Goal: Task Accomplishment & Management: Complete application form

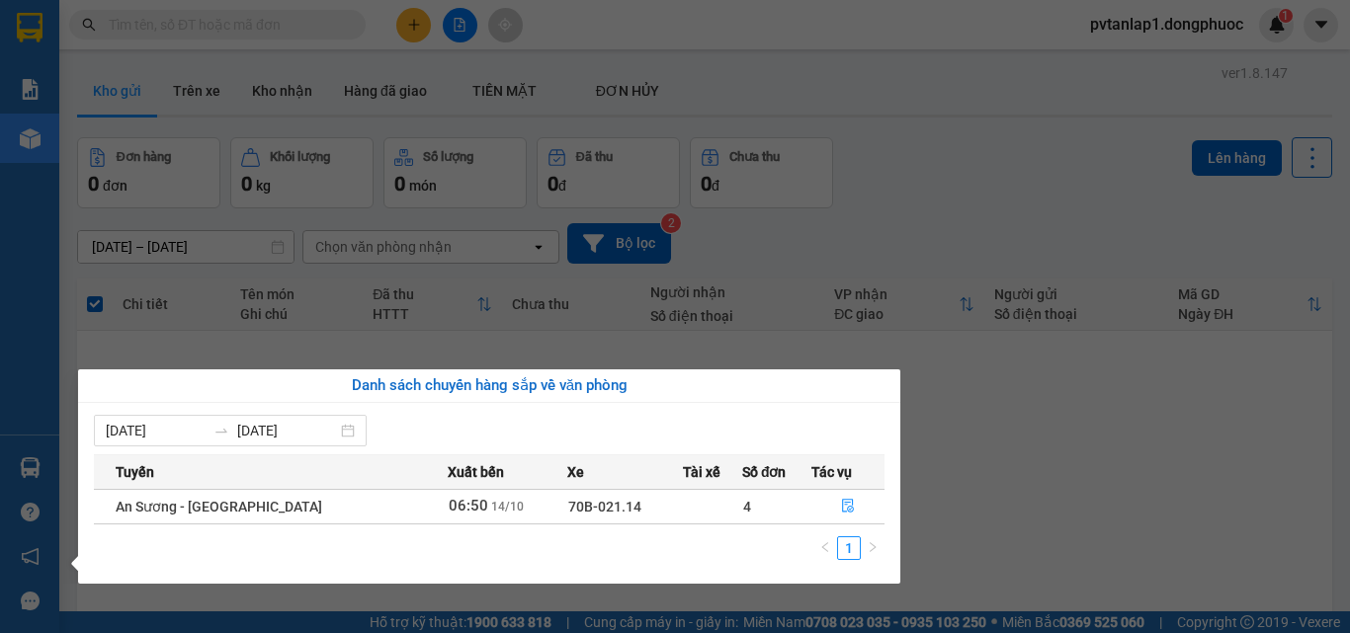
click at [840, 528] on div "Tuyến Xuất bến Xe Tài xế Số đơn Tác vụ An Sương - [GEOGRAPHIC_DATA] 06:50 [DATE…" at bounding box center [489, 513] width 790 height 118
click at [837, 498] on button "button" at bounding box center [847, 507] width 71 height 32
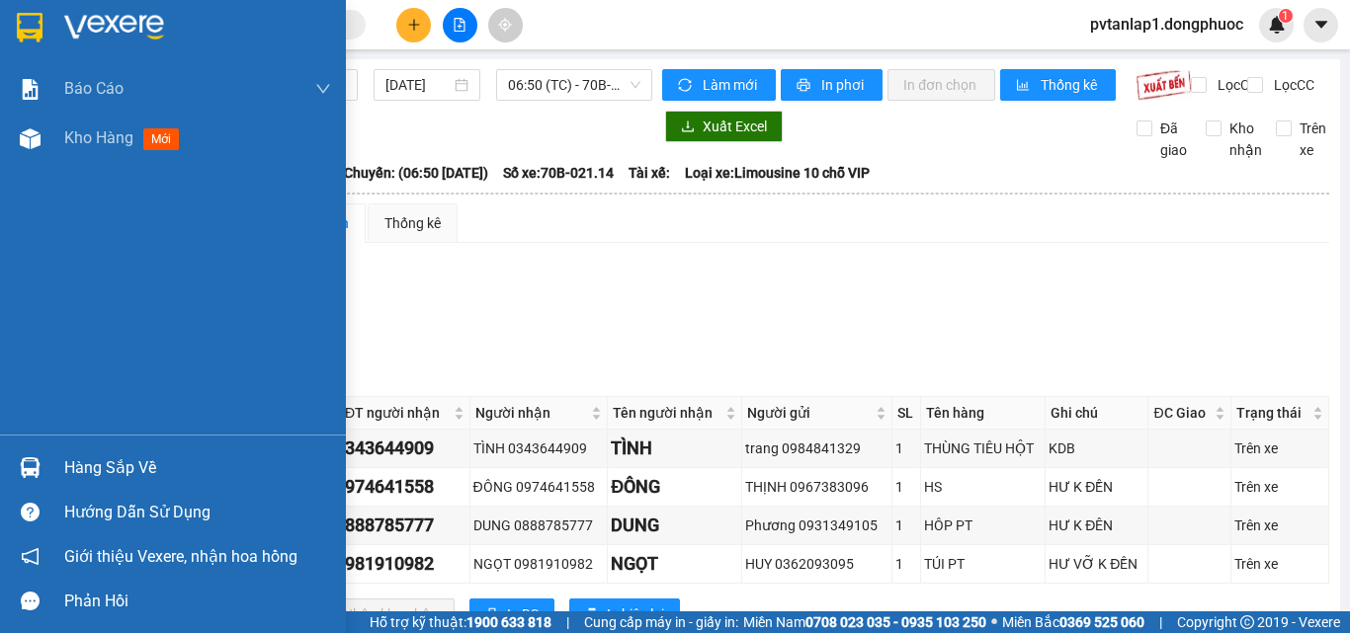
click at [19, 28] on img at bounding box center [30, 28] width 26 height 30
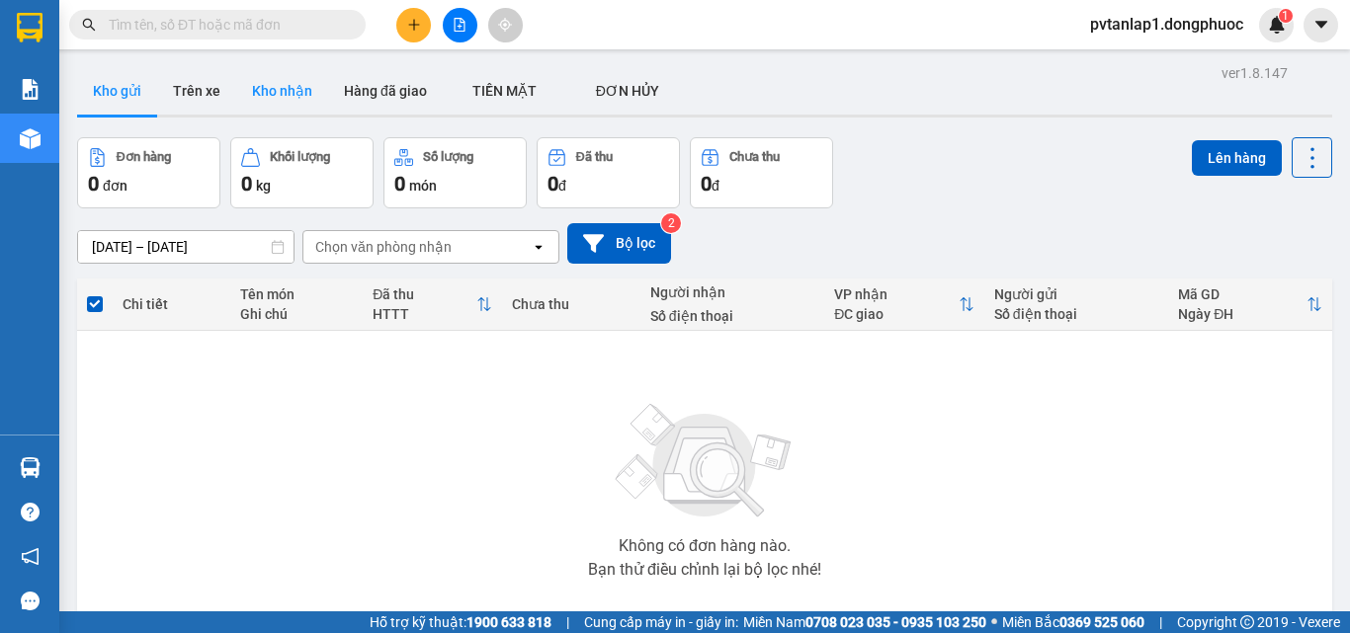
click at [309, 106] on button "Kho nhận" at bounding box center [282, 90] width 92 height 47
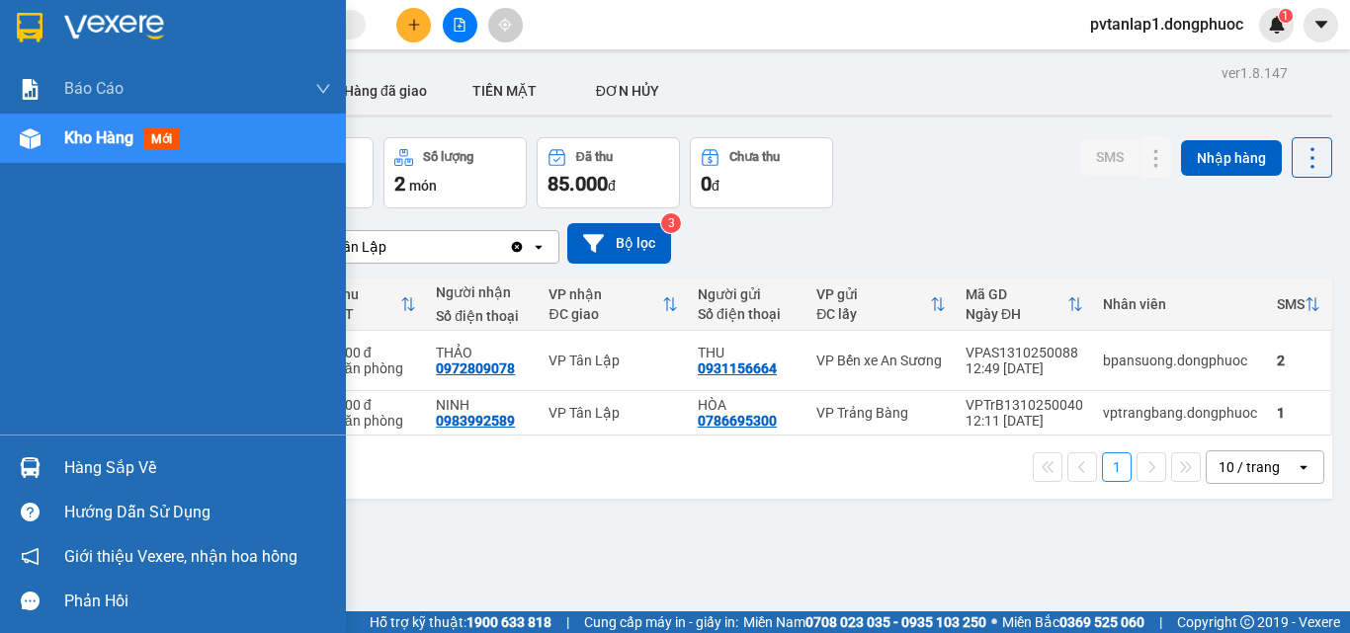
click at [9, 458] on div "Hàng sắp về" at bounding box center [173, 468] width 346 height 44
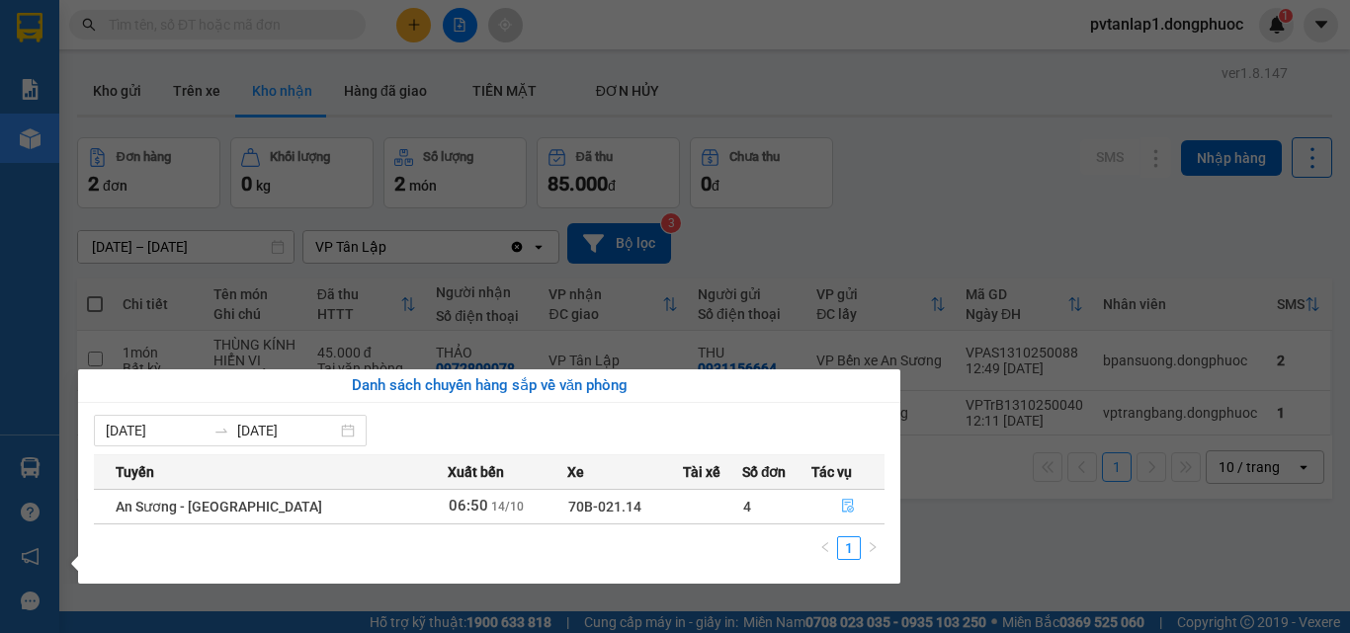
click at [833, 514] on button "button" at bounding box center [847, 507] width 71 height 32
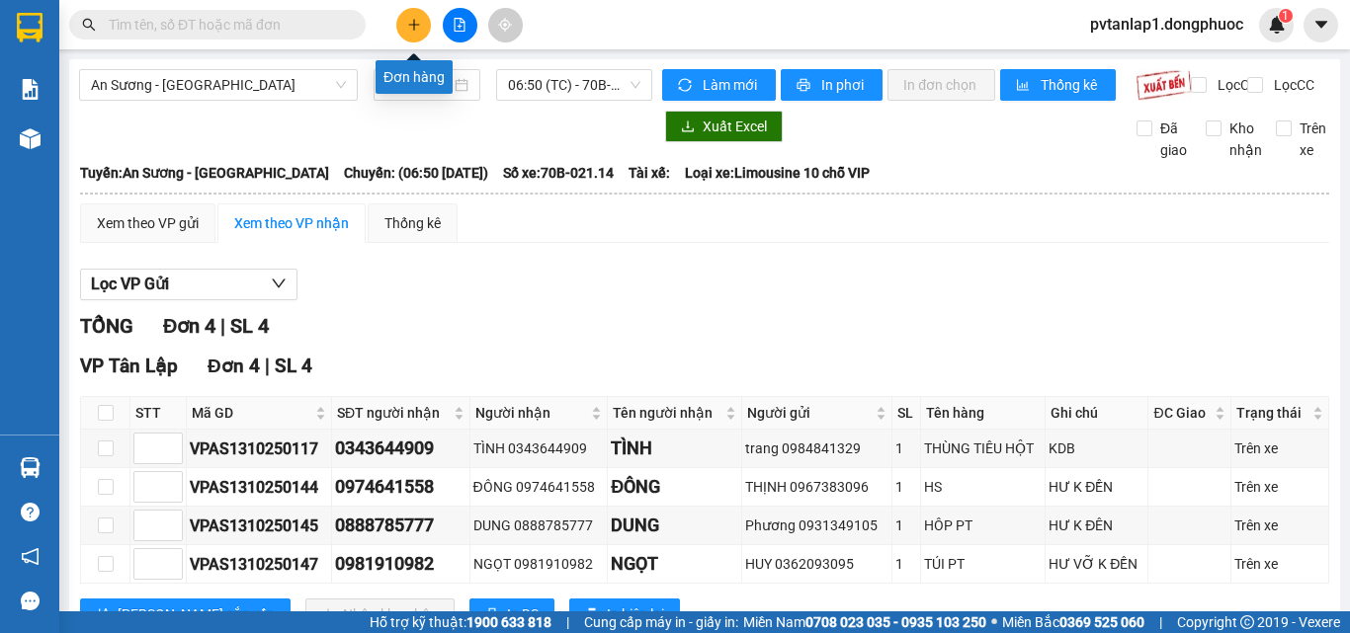
click at [413, 27] on icon "plus" at bounding box center [414, 25] width 14 height 14
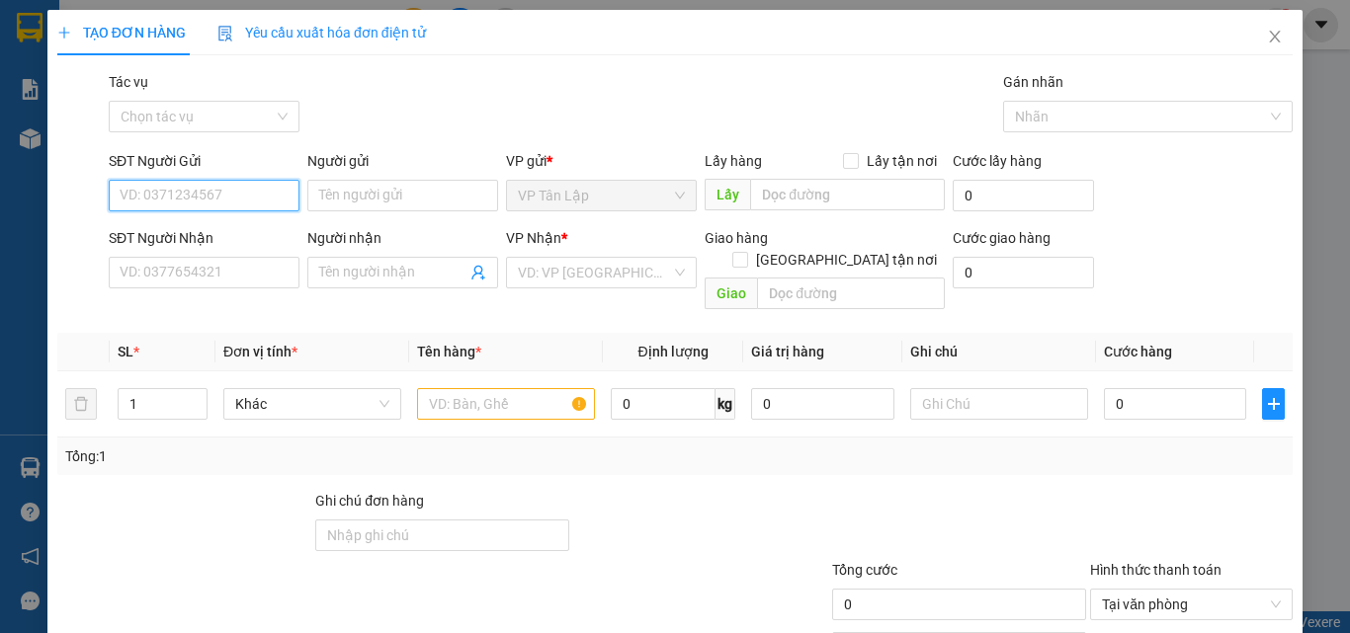
click at [206, 193] on input "SĐT Người Gửi" at bounding box center [204, 196] width 191 height 32
type input "0903730671"
click at [209, 232] on div "0903730671 - trường" at bounding box center [202, 235] width 165 height 22
type input "trường"
type input "0903394138"
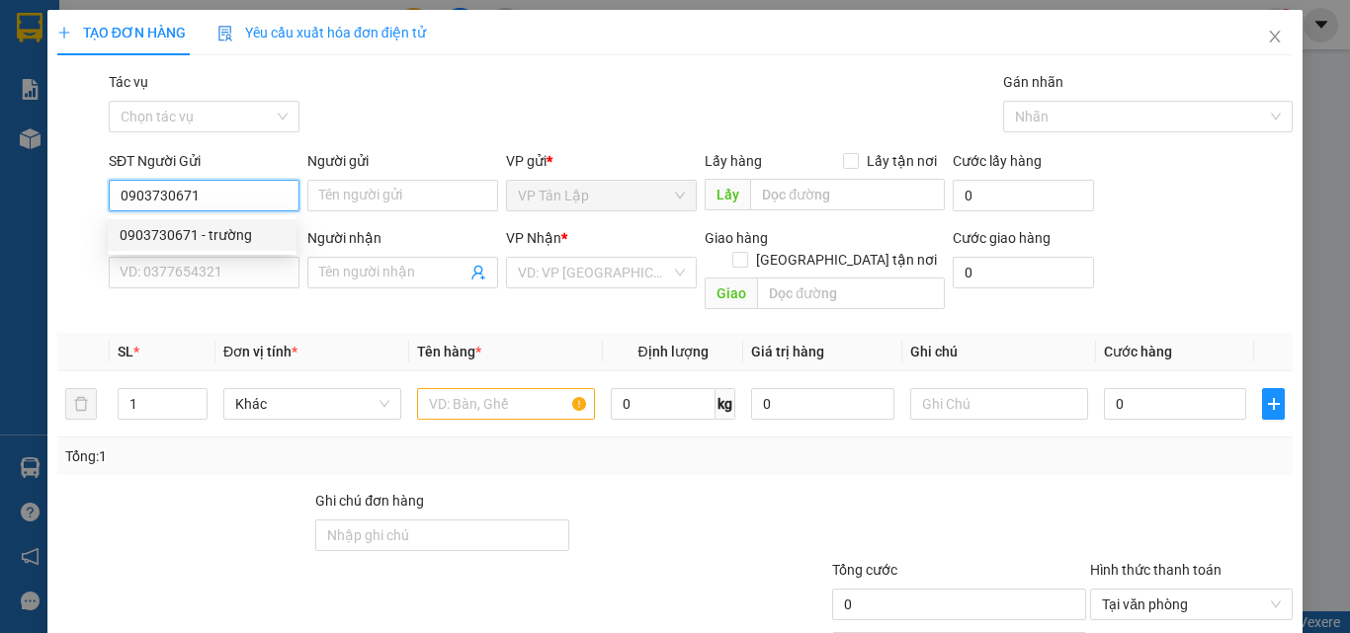
type input "PHỤNG"
type input "50.000"
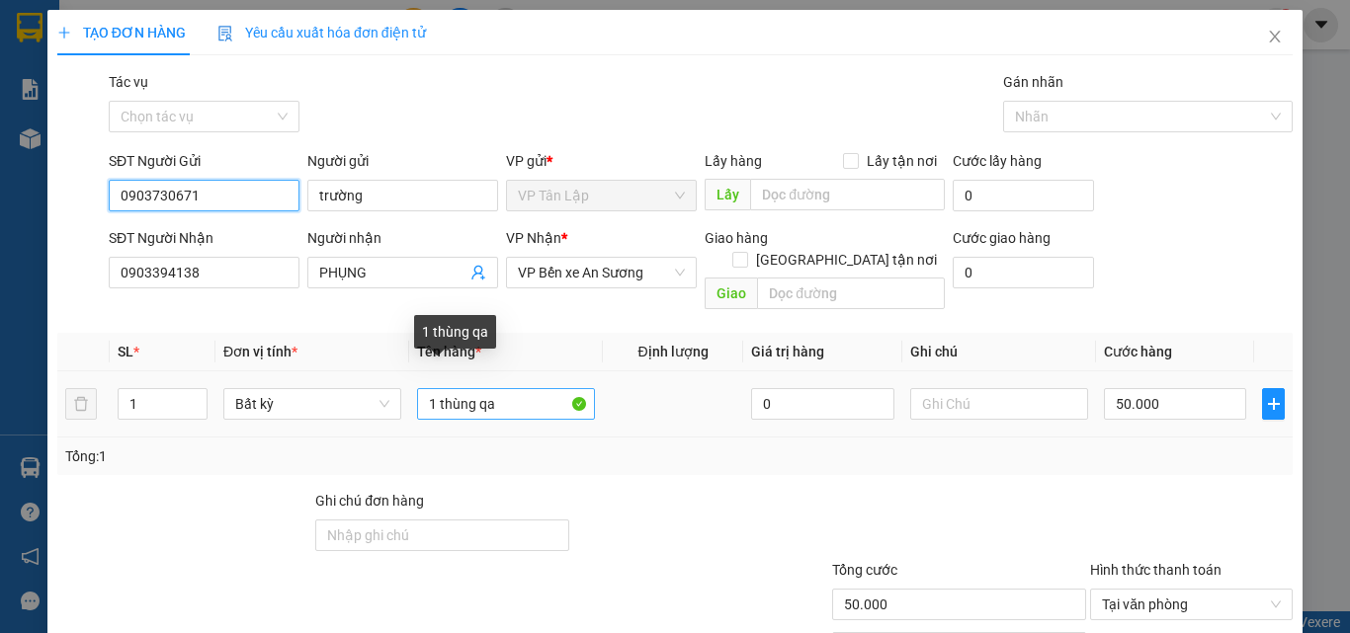
type input "0903730671"
click at [498, 388] on input "1 thùng qa" at bounding box center [506, 404] width 178 height 32
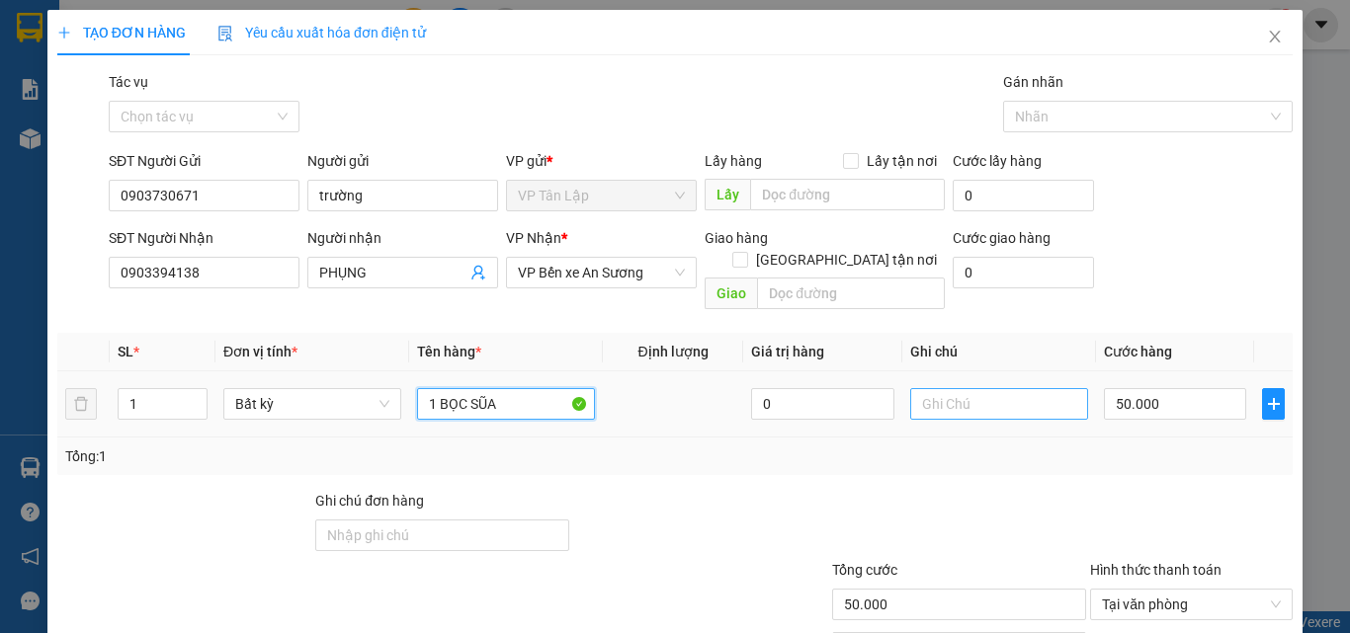
type input "1 BỌC SŨA"
click at [928, 388] on input "text" at bounding box center [999, 404] width 178 height 32
type input "HKĐ"
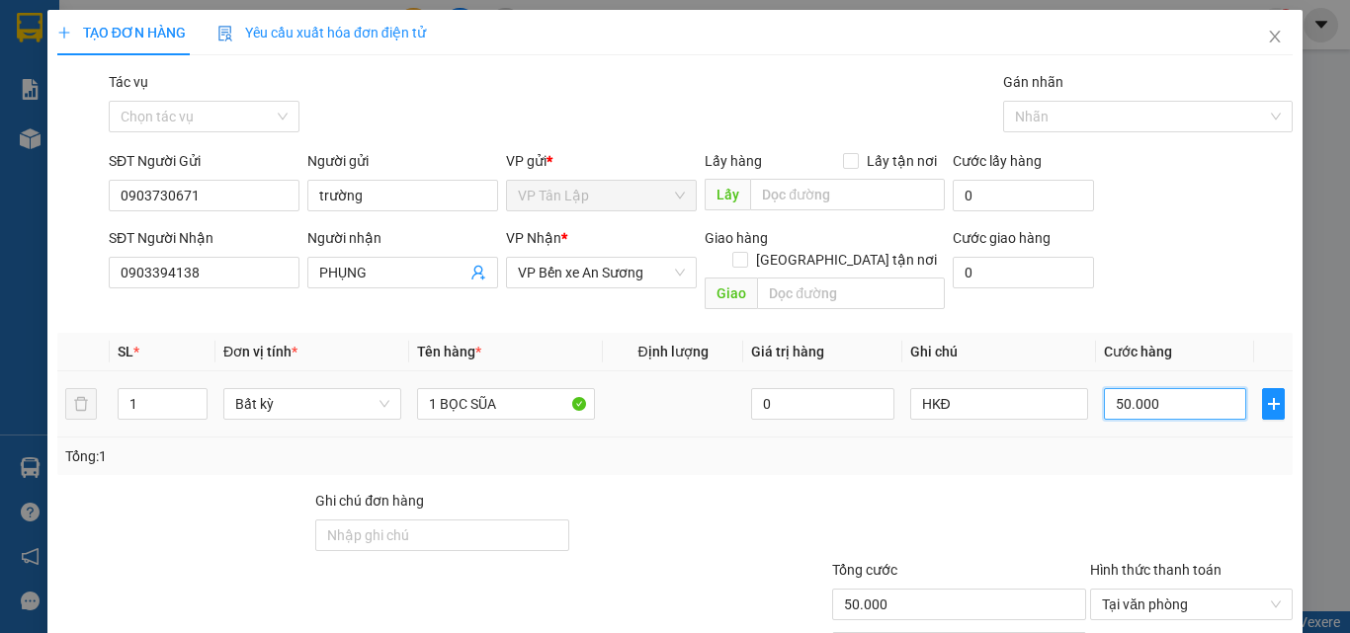
click at [1162, 388] on input "50.000" at bounding box center [1175, 404] width 142 height 32
type input "0"
type input "2"
type input "02"
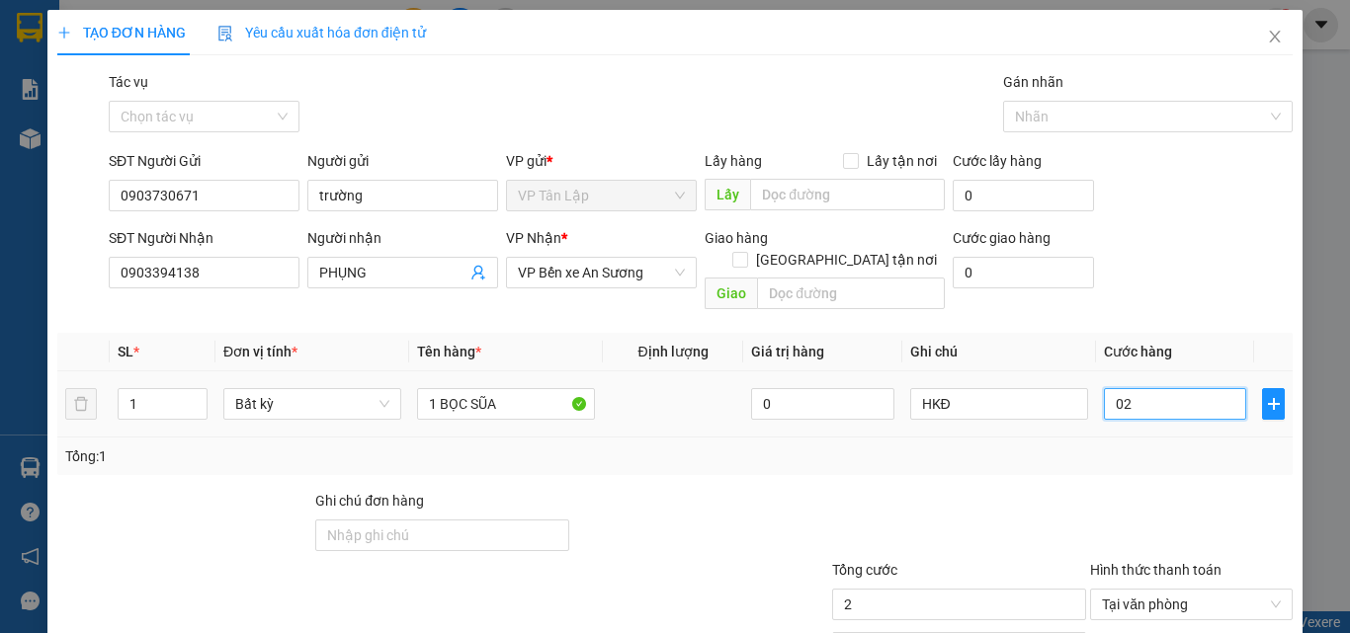
type input "25"
type input "025"
type input "250"
type input "0.250"
type input "2.500"
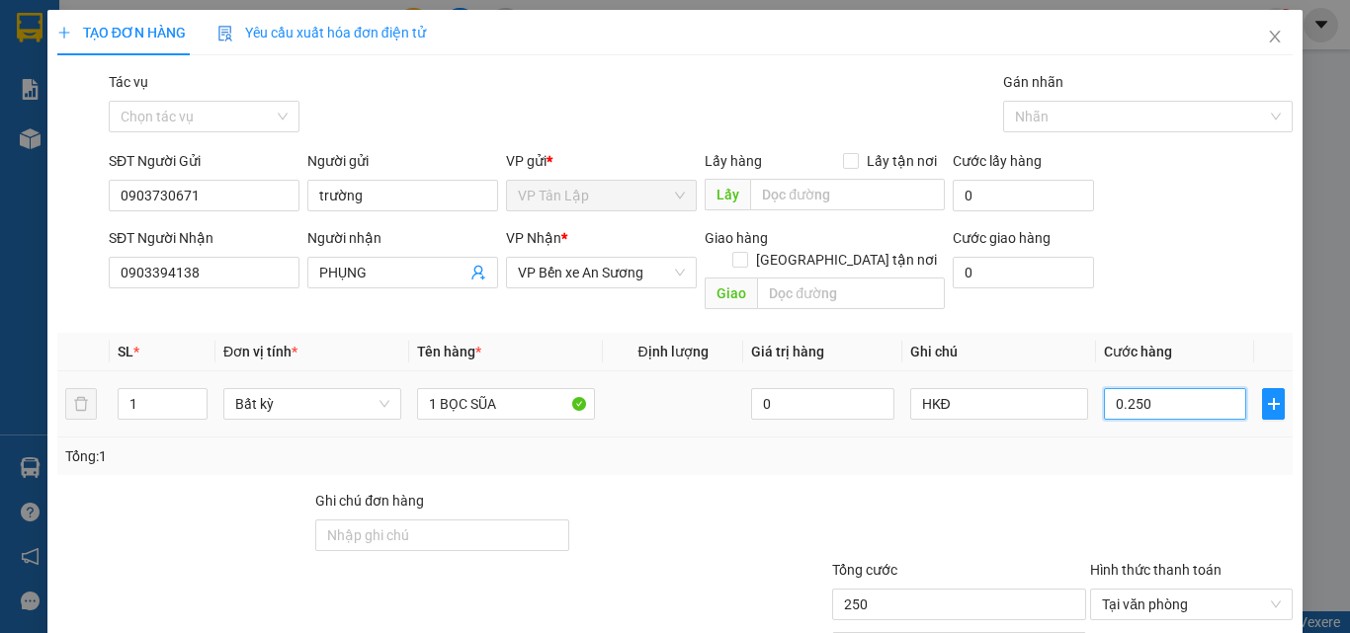
type input "02.500"
type input "250"
type input "025"
type input "25"
type input "02"
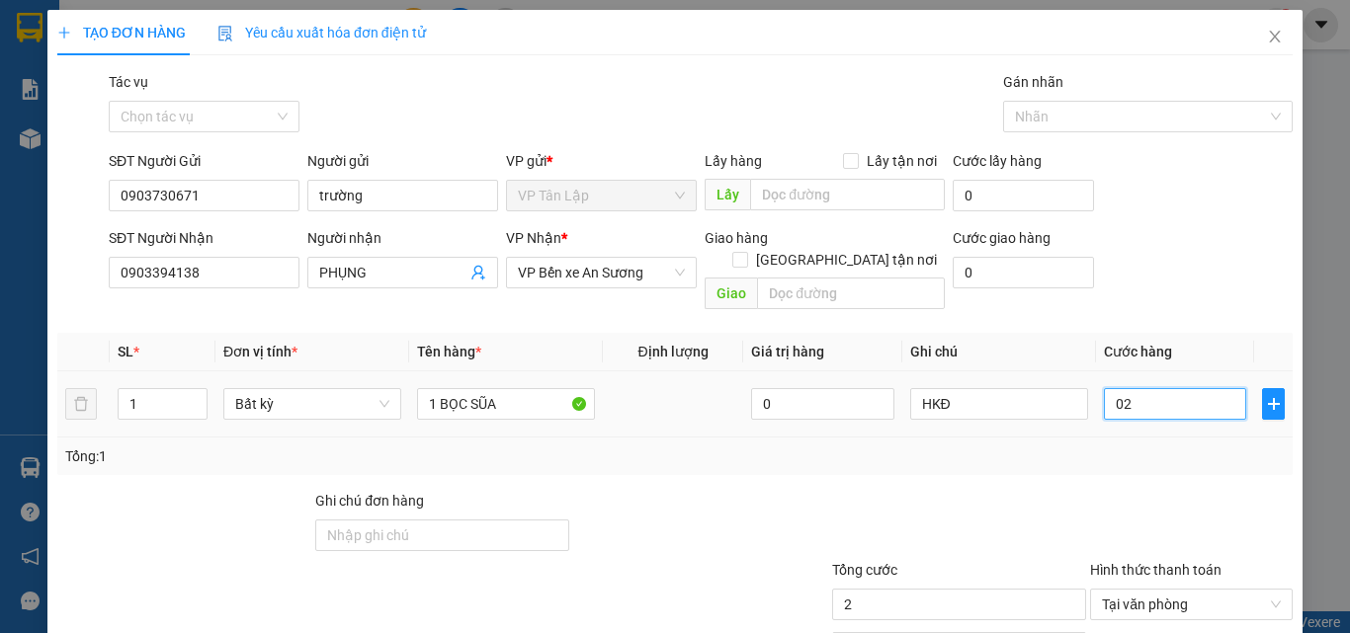
type input "0"
click at [1104, 388] on input "0" at bounding box center [1175, 404] width 142 height 32
type input "20"
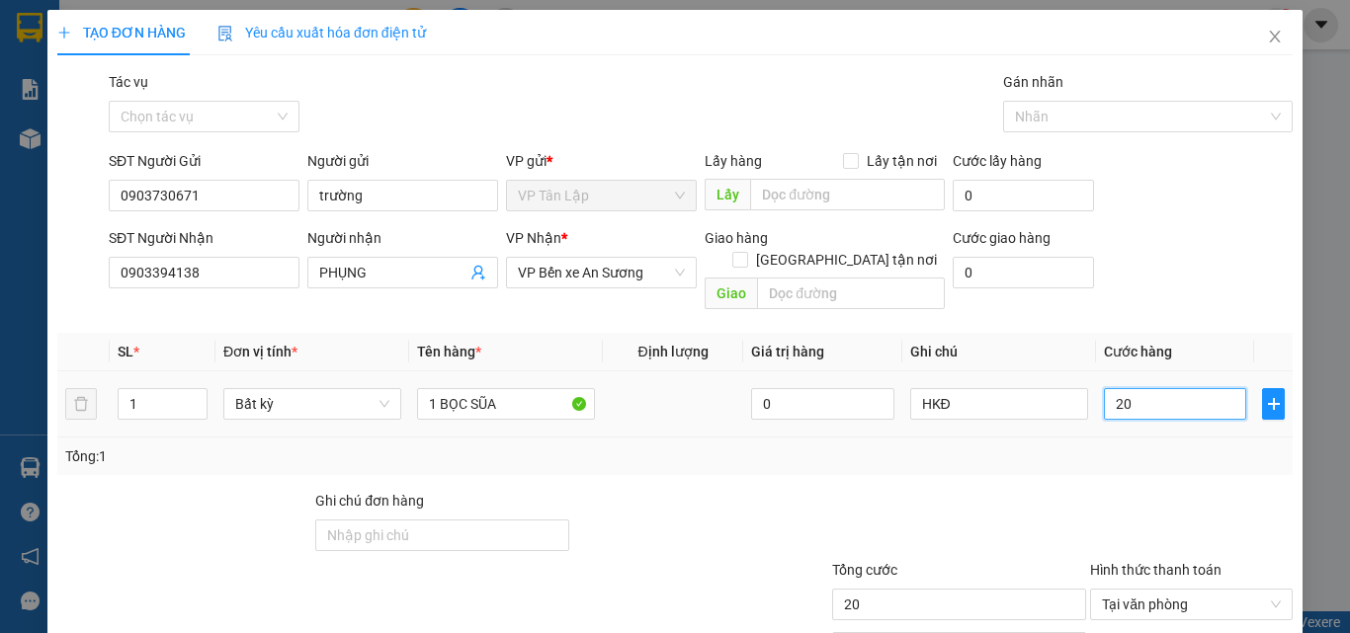
type input "250"
type input "2.500"
type input "25.000"
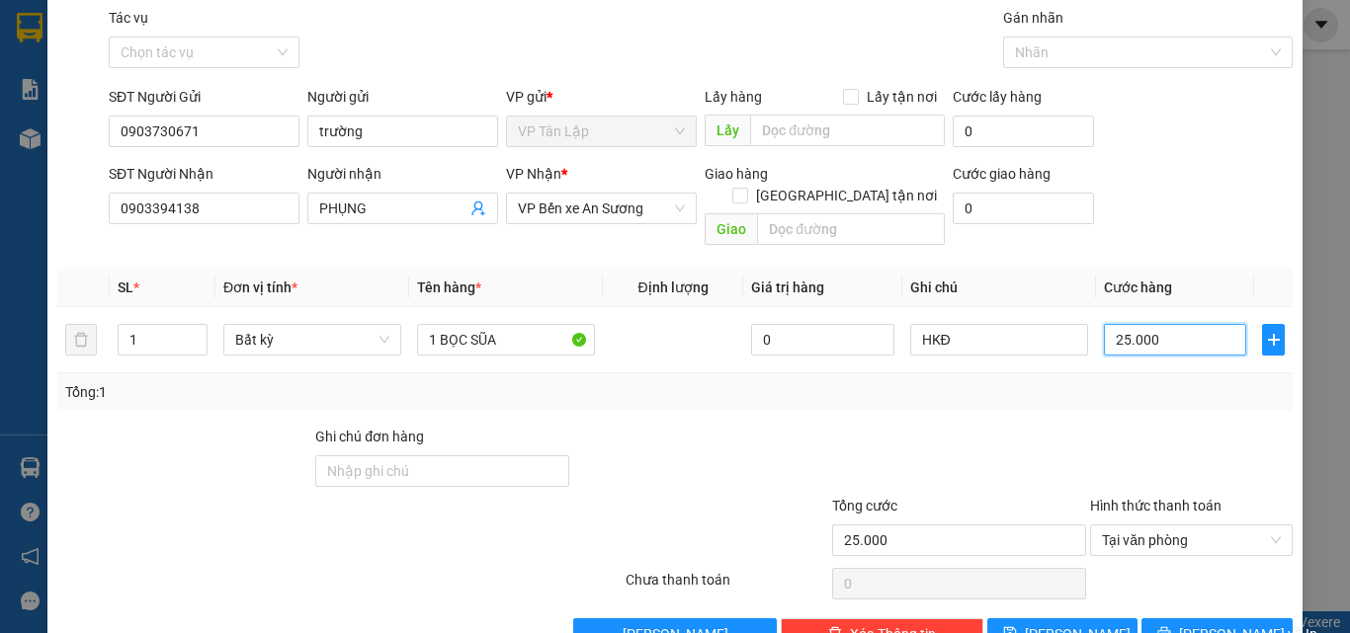
scroll to position [98, 0]
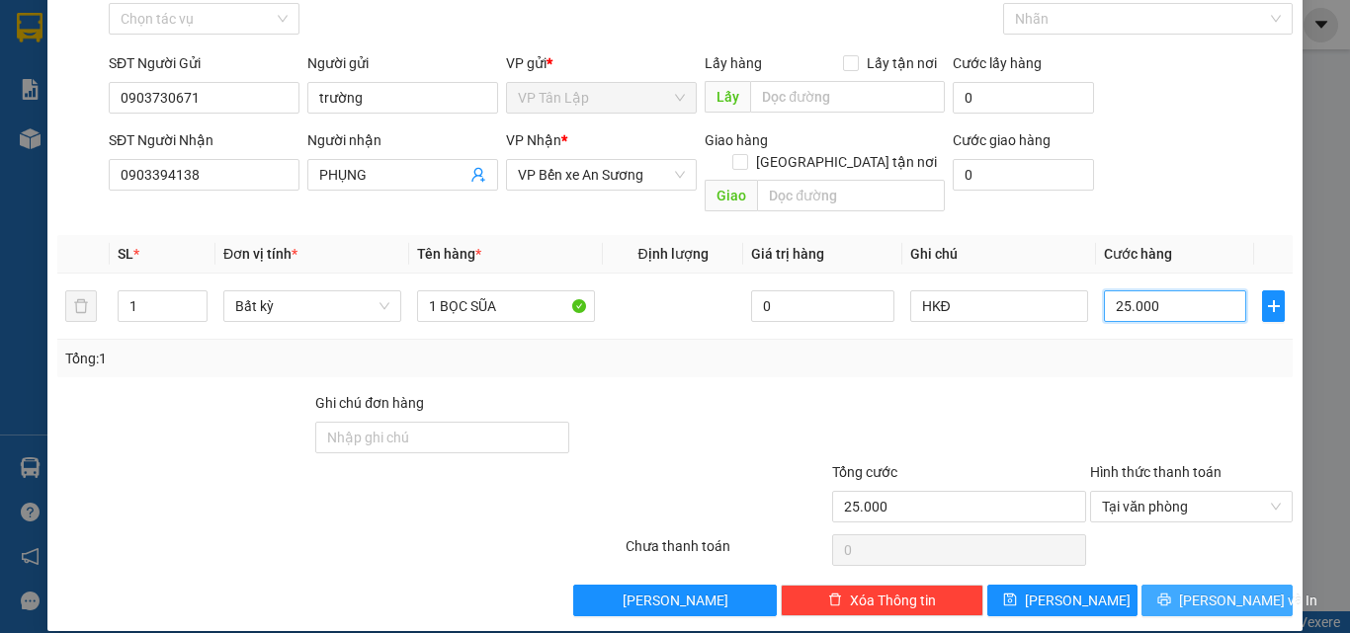
type input "25.000"
click at [1188, 590] on span "[PERSON_NAME] và In" at bounding box center [1248, 601] width 138 height 22
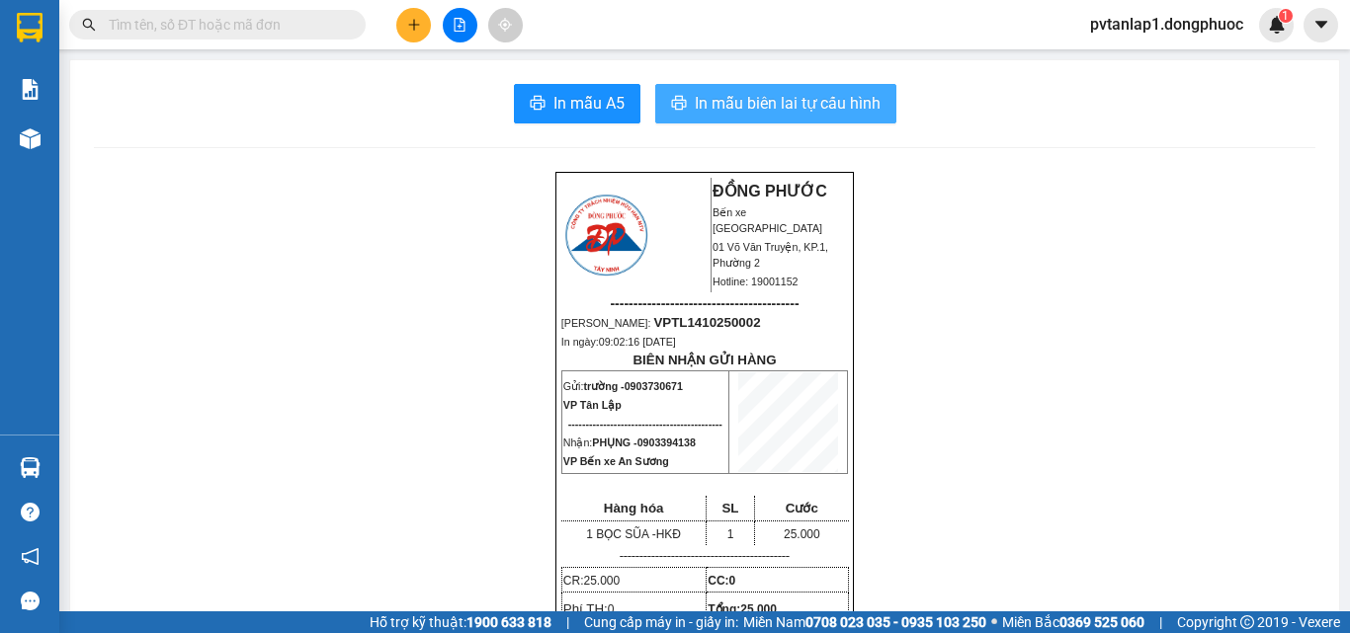
click at [800, 99] on span "In mẫu biên lai tự cấu hình" at bounding box center [788, 103] width 186 height 25
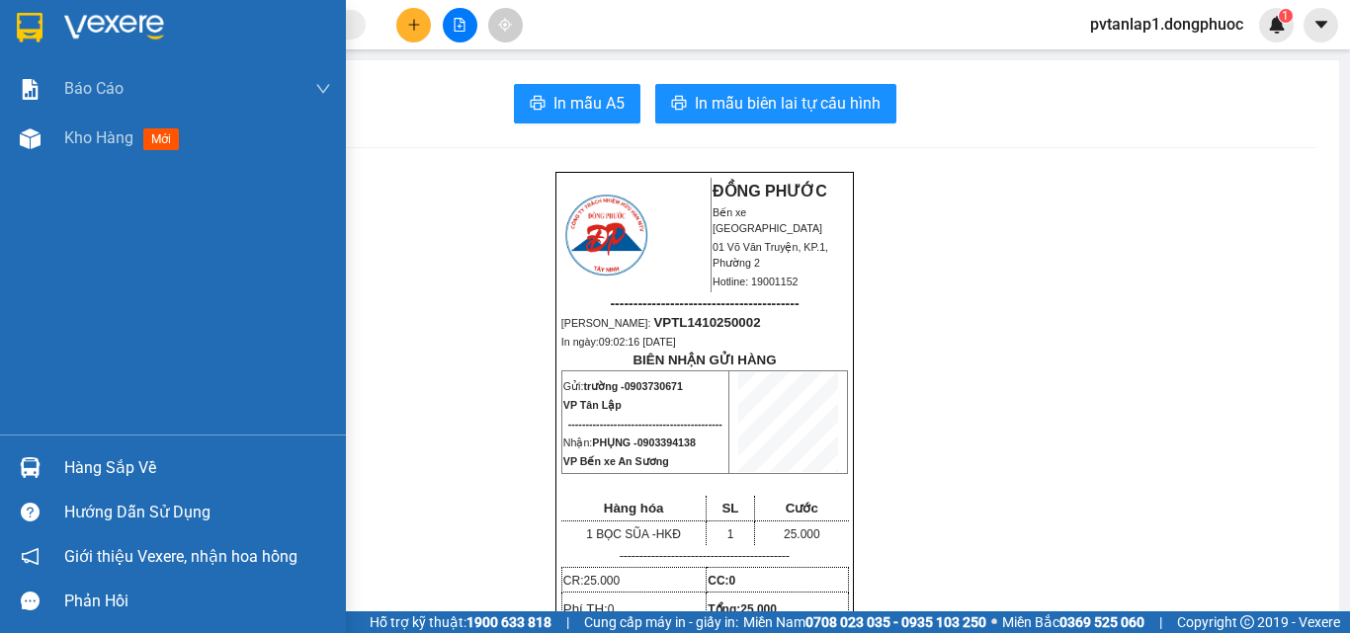
click at [18, 25] on img at bounding box center [30, 28] width 26 height 30
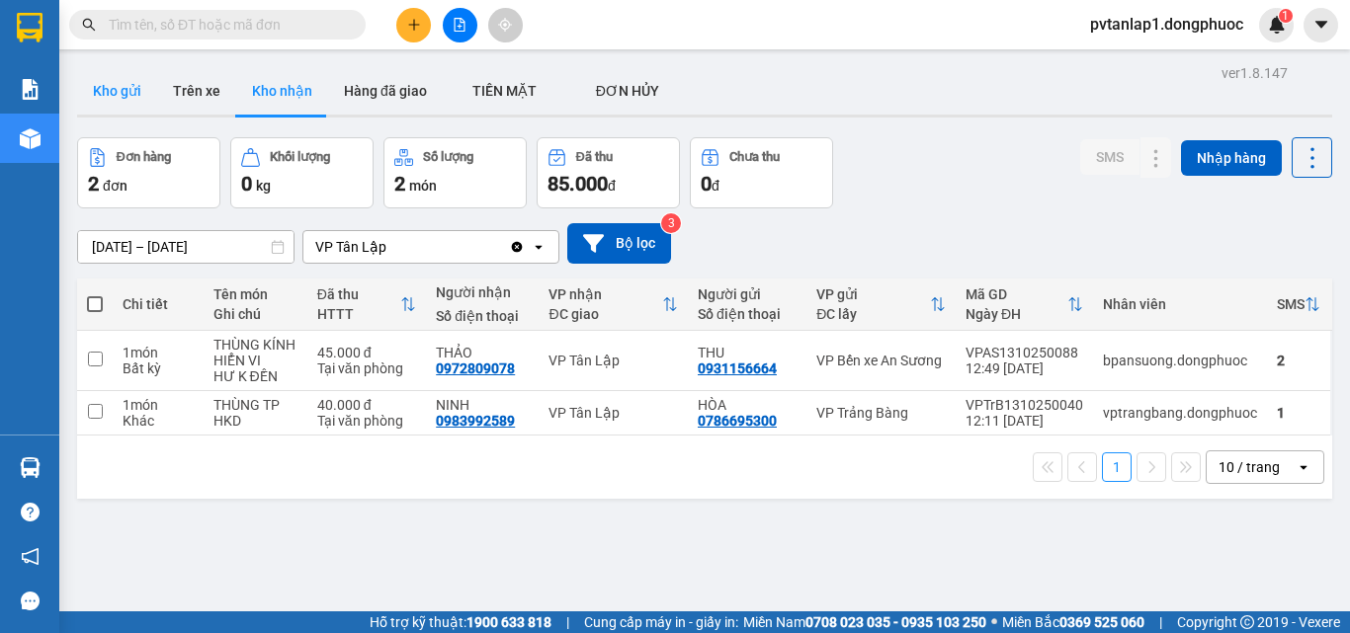
click at [124, 79] on button "Kho gửi" at bounding box center [117, 90] width 80 height 47
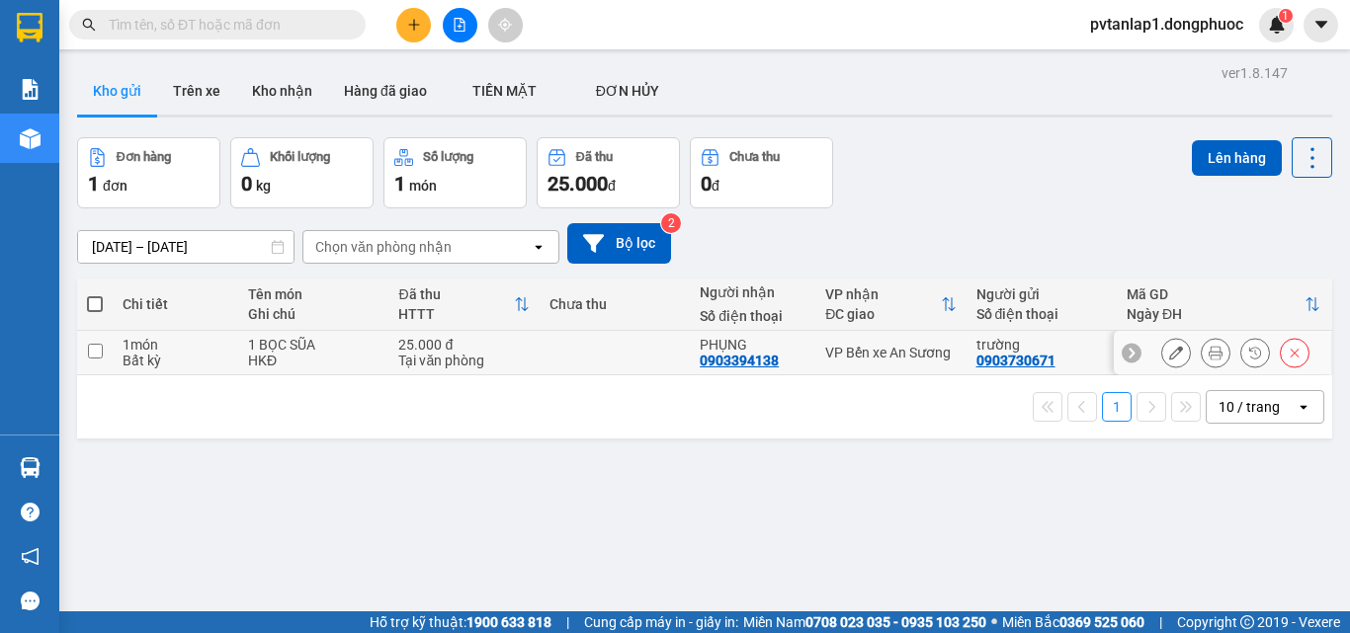
click at [268, 353] on div "HKĐ" at bounding box center [313, 361] width 130 height 16
checkbox input "true"
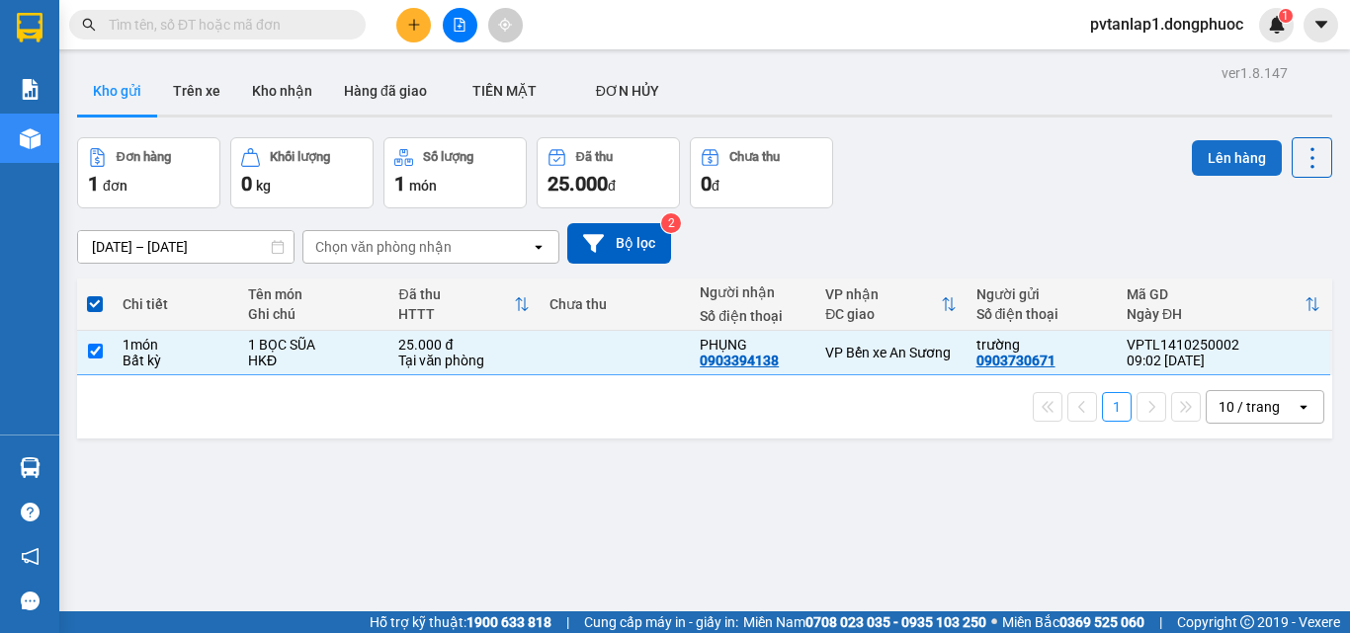
click at [1222, 150] on button "Lên hàng" at bounding box center [1237, 158] width 90 height 36
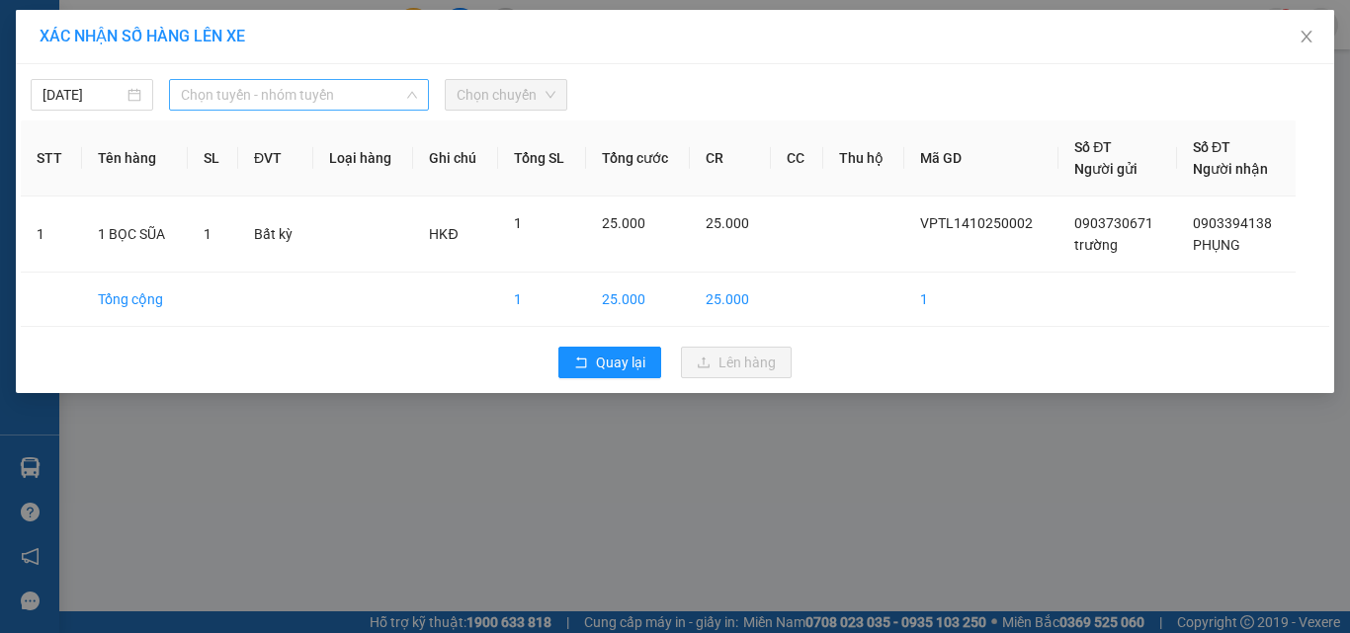
click at [361, 98] on span "Chọn tuyến - nhóm tuyến" at bounding box center [299, 95] width 236 height 30
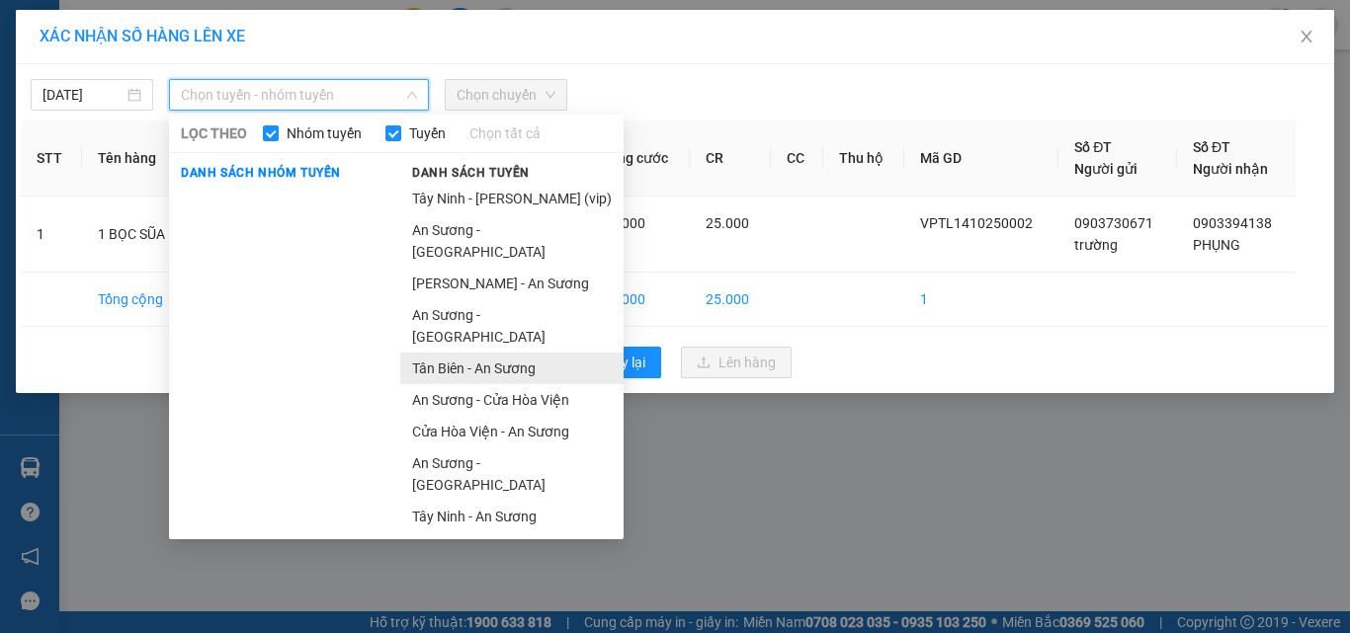
click at [478, 353] on li "Tân Biên - An Sương" at bounding box center [511, 369] width 223 height 32
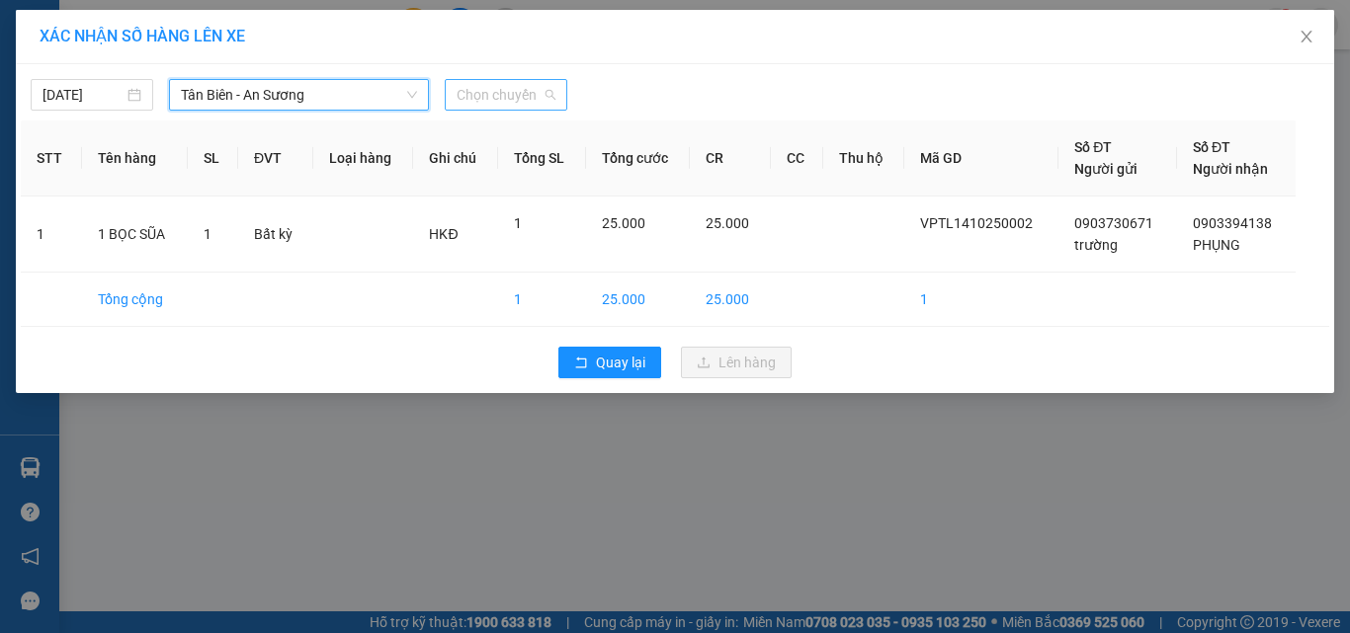
click at [537, 95] on span "Chọn chuyến" at bounding box center [505, 95] width 99 height 30
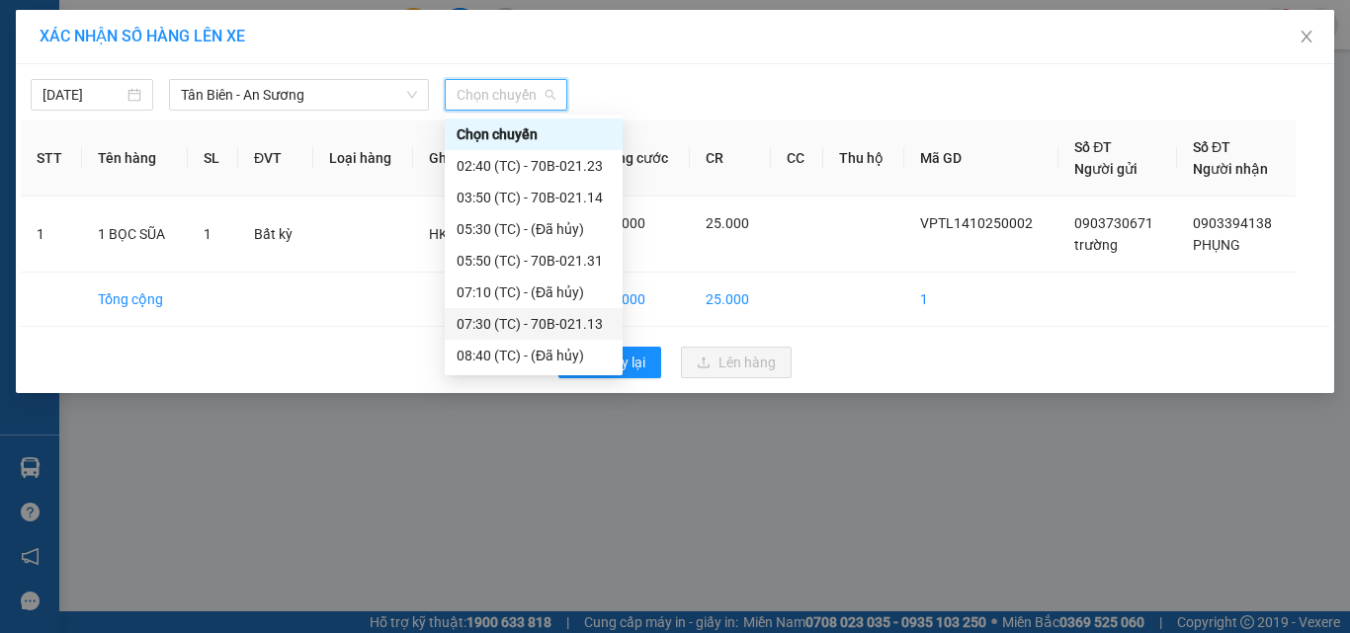
scroll to position [99, 0]
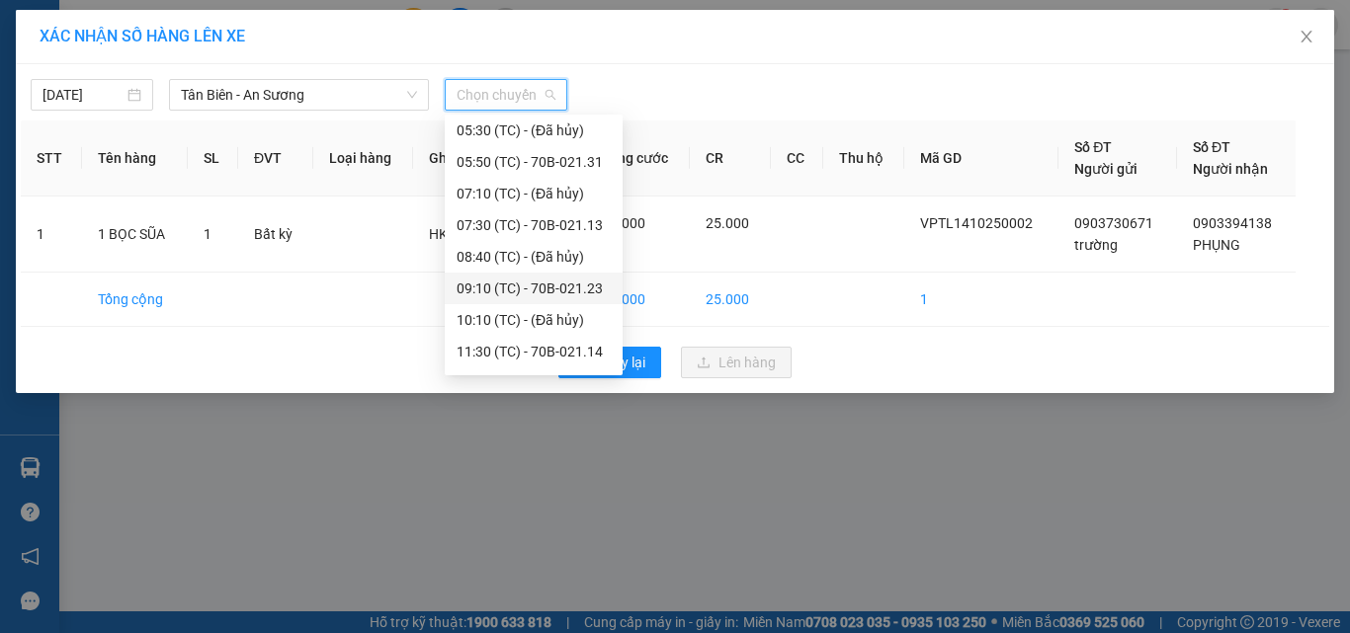
click at [568, 293] on div "09:10 (TC) - 70B-021.23" at bounding box center [533, 289] width 154 height 22
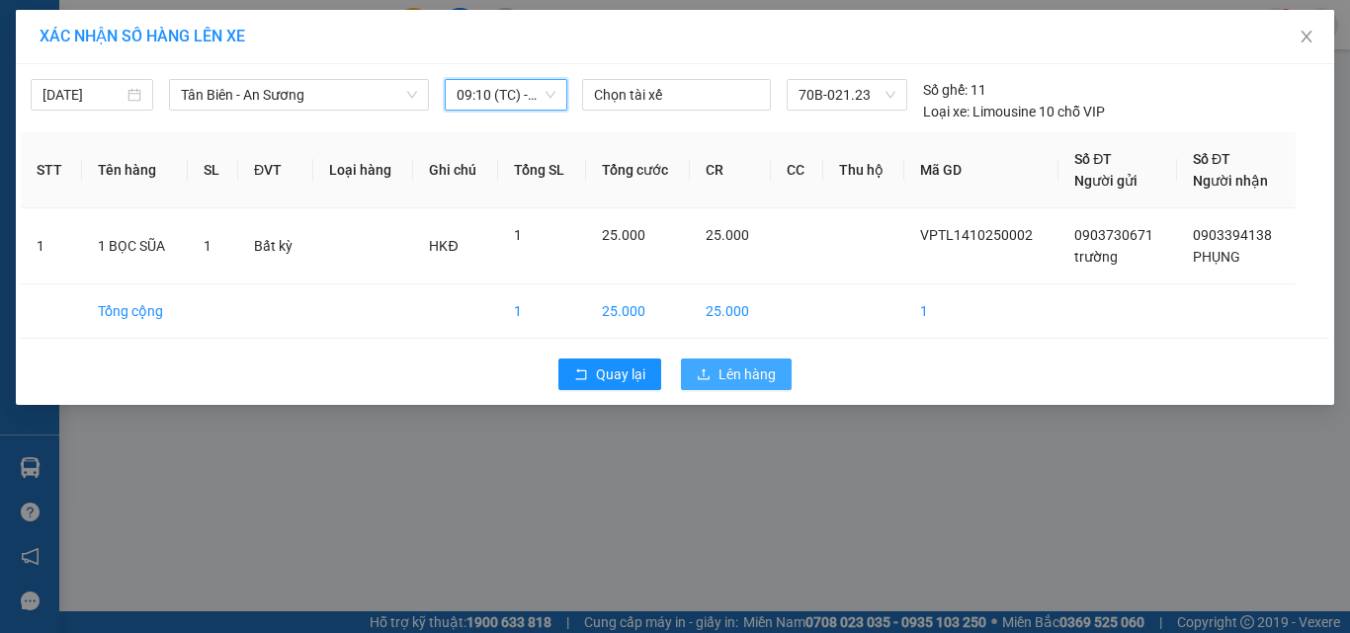
click at [717, 368] on button "Lên hàng" at bounding box center [736, 375] width 111 height 32
